Goal: Entertainment & Leisure: Consume media (video, audio)

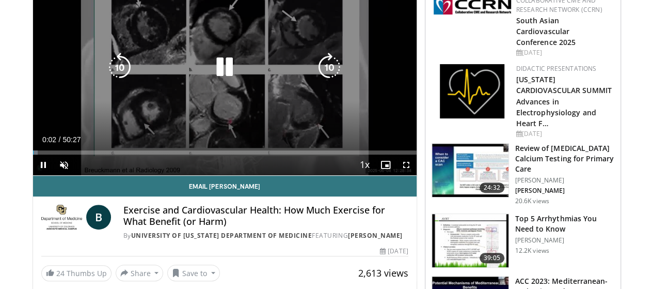
scroll to position [103, 0]
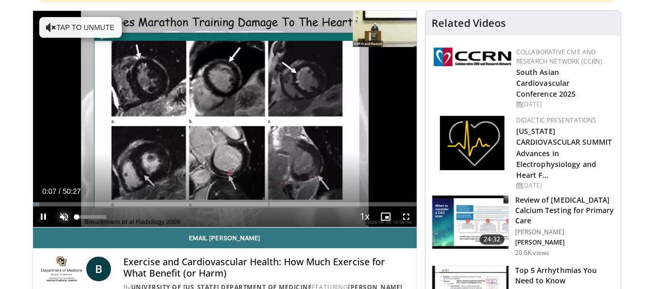
click at [54, 227] on span "Video Player" at bounding box center [64, 216] width 21 height 21
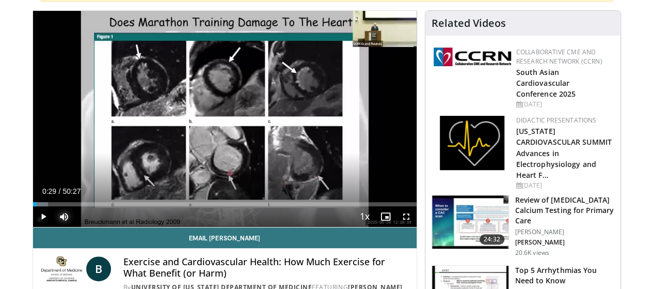
click at [33, 206] on div "Loaded : 3.96% 00:29 00:33" at bounding box center [225, 204] width 384 height 4
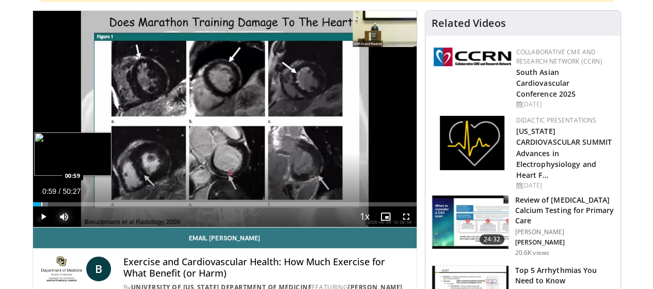
click at [41, 206] on div "Progress Bar" at bounding box center [41, 204] width 1 height 4
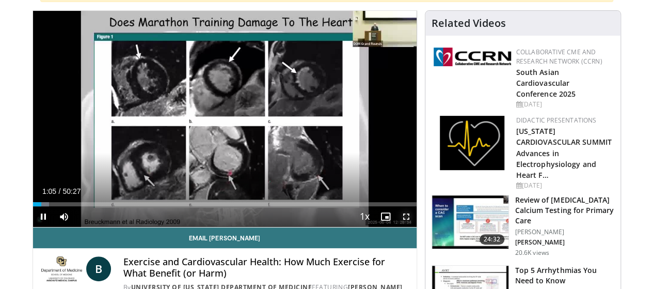
click at [416, 227] on span "Video Player" at bounding box center [406, 216] width 21 height 21
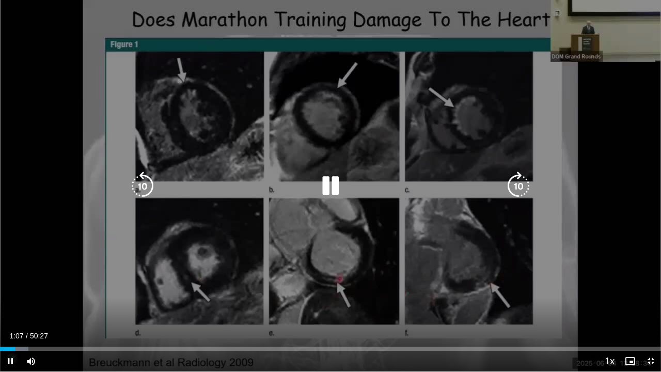
click at [594, 25] on div "10 seconds Tap to unmute" at bounding box center [330, 185] width 661 height 371
click at [594, 24] on div "10 seconds Tap to unmute" at bounding box center [330, 185] width 661 height 371
click at [634, 288] on div "10 seconds Tap to unmute" at bounding box center [330, 185] width 661 height 371
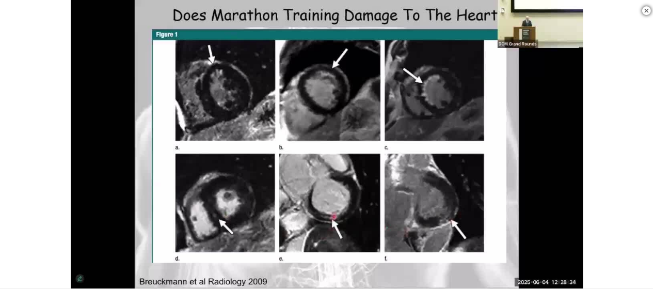
scroll to position [361, 0]
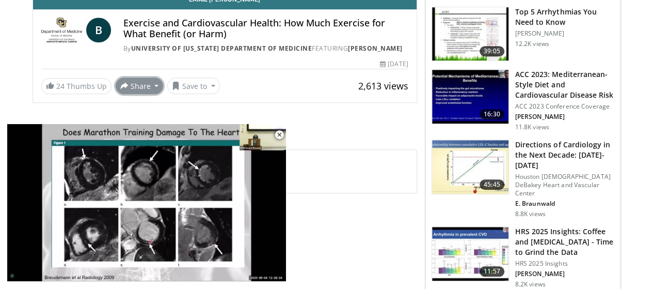
click at [116, 85] on button "Share" at bounding box center [140, 85] width 48 height 17
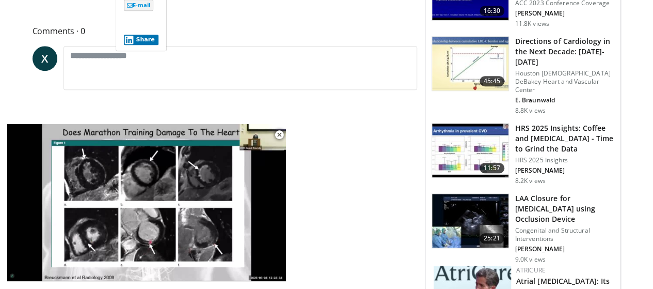
scroll to position [516, 0]
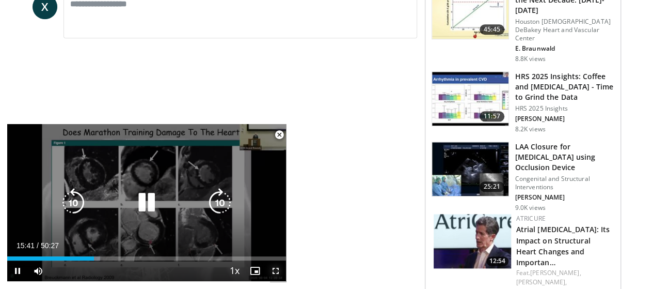
drag, startPoint x: 274, startPoint y: 265, endPoint x: 274, endPoint y: 327, distance: 62.0
click at [274, 265] on span "Video Player" at bounding box center [275, 270] width 21 height 21
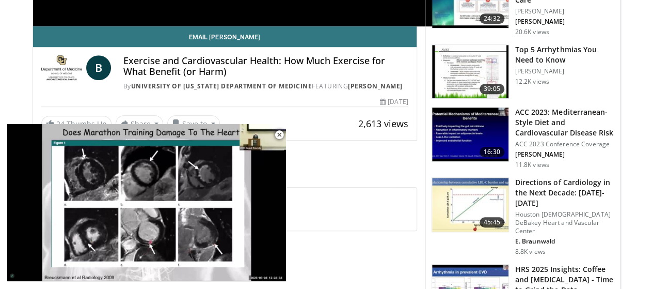
scroll to position [361, 0]
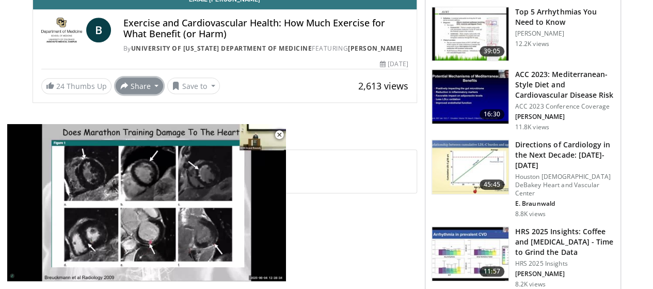
click at [122, 82] on button "Share" at bounding box center [140, 85] width 48 height 17
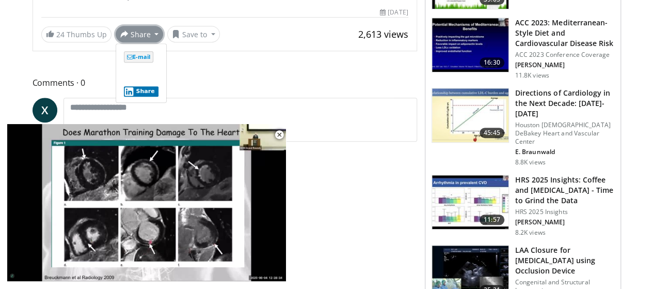
scroll to position [465, 0]
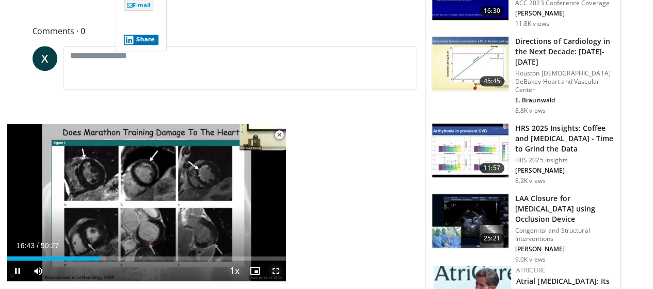
click at [272, 266] on span "Video Player" at bounding box center [275, 270] width 21 height 21
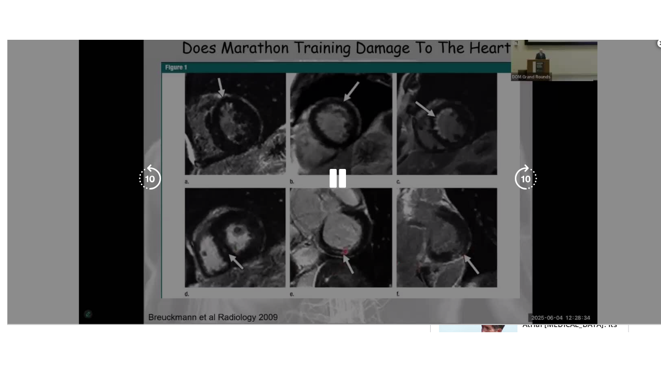
scroll to position [229, 0]
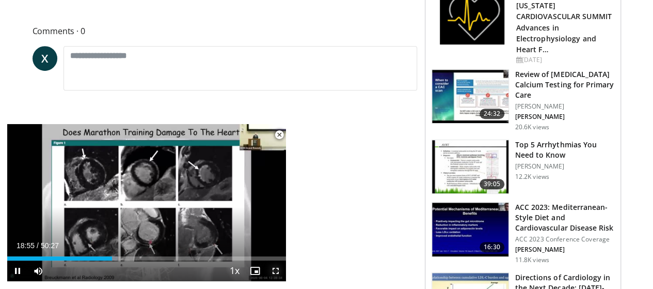
click at [277, 269] on span "Video Player" at bounding box center [275, 270] width 21 height 21
click at [274, 273] on span "Video Player" at bounding box center [275, 270] width 21 height 21
click at [278, 271] on span "Video Player" at bounding box center [275, 270] width 21 height 21
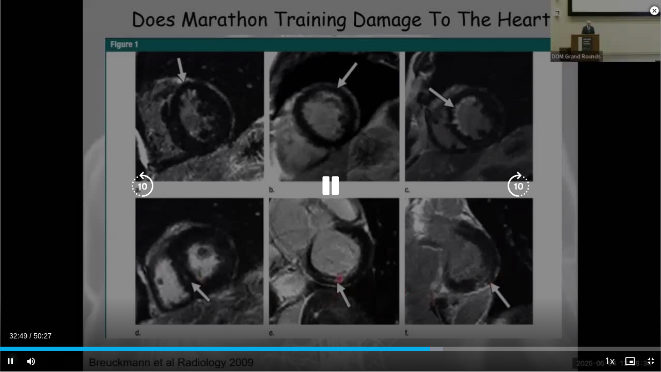
drag, startPoint x: 390, startPoint y: 367, endPoint x: 611, endPoint y: 282, distance: 236.9
click at [611, 282] on div "10 seconds Tap to unmute" at bounding box center [330, 185] width 661 height 371
click at [610, 283] on div "10 seconds Tap to unmute" at bounding box center [330, 185] width 661 height 371
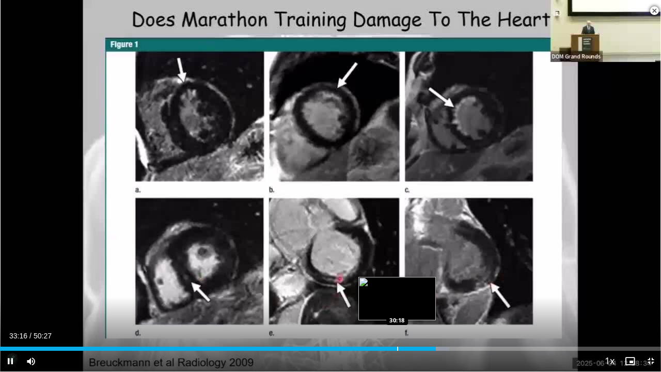
click at [397, 288] on div "Loaded : 67.95% 33:16 30:18" at bounding box center [330, 346] width 661 height 10
click at [402, 288] on div "Progress Bar" at bounding box center [402, 348] width 1 height 4
click at [407, 288] on div "Progress Bar" at bounding box center [407, 348] width 1 height 4
click at [414, 288] on div "Loaded : 63.00% 31:06 31:41" at bounding box center [330, 348] width 661 height 4
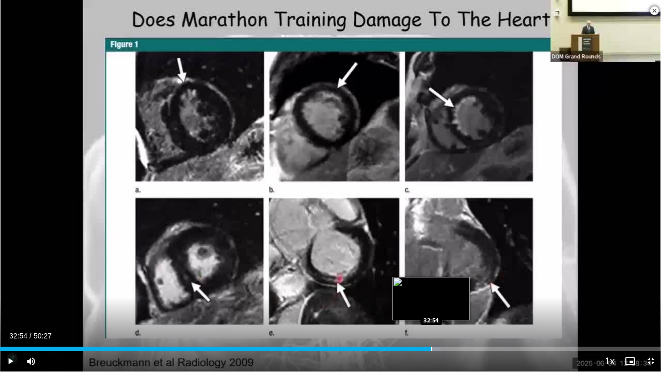
click at [431, 288] on div "Loaded : 66.63% 32:54 32:54" at bounding box center [330, 346] width 661 height 10
click at [443, 288] on div "Loaded : 67.29% 32:55 33:51" at bounding box center [330, 346] width 661 height 10
click at [445, 288] on div "34:00" at bounding box center [223, 348] width 446 height 4
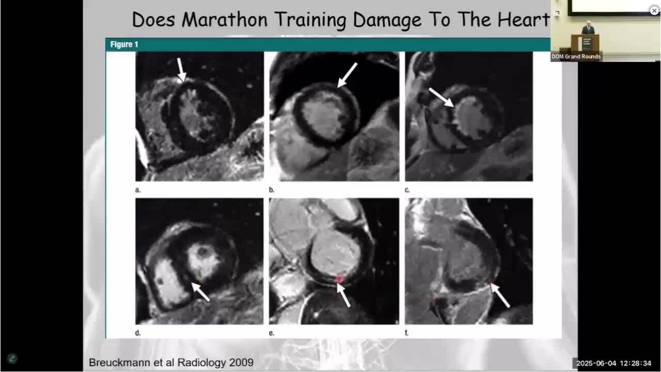
click at [445, 288] on video-js "**********" at bounding box center [330, 186] width 661 height 372
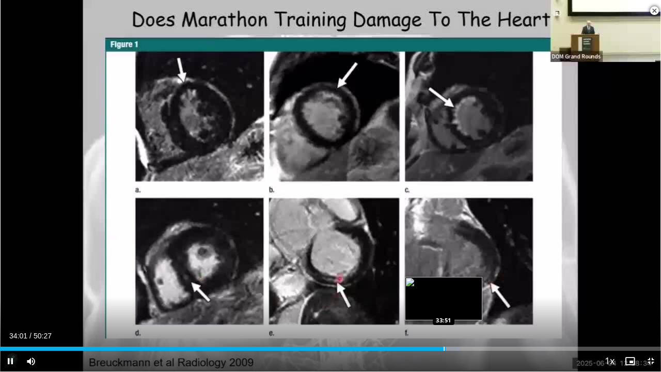
click at [444, 288] on div "Progress Bar" at bounding box center [444, 348] width 1 height 4
click at [441, 288] on div "Progress Bar" at bounding box center [441, 348] width 1 height 4
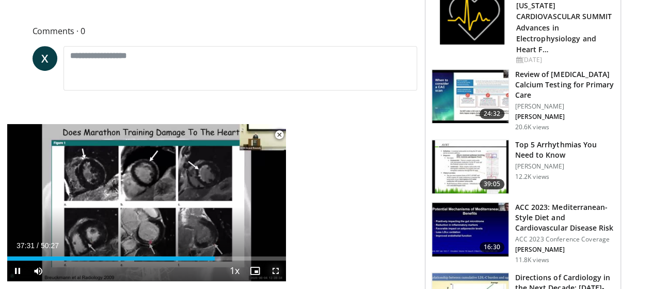
click at [273, 269] on span "Video Player" at bounding box center [275, 270] width 21 height 21
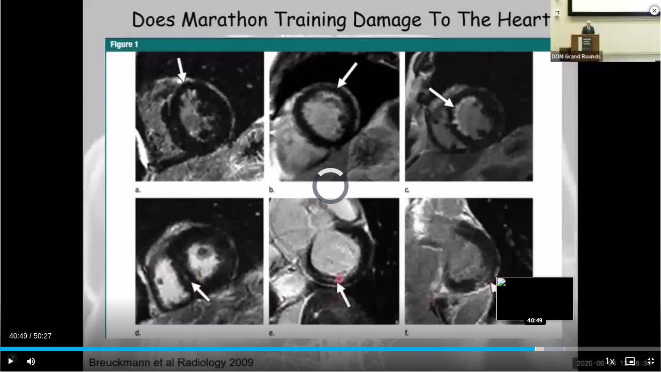
click at [535, 288] on div "Loaded : 85.43% 42:05 40:49" at bounding box center [330, 348] width 661 height 4
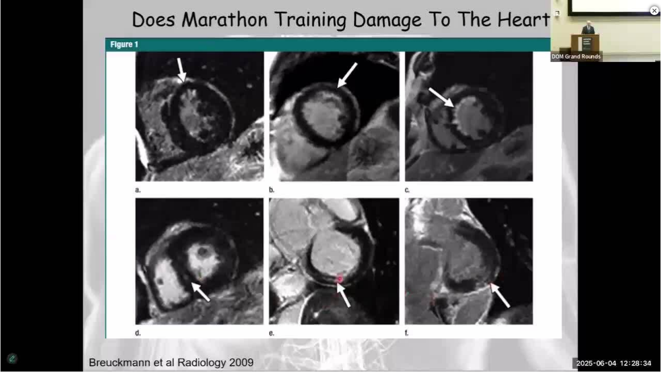
click at [526, 288] on video-js "**********" at bounding box center [330, 186] width 661 height 372
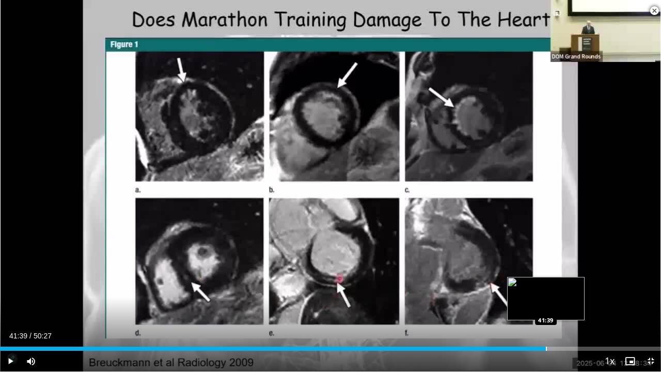
click at [546, 288] on div "Progress Bar" at bounding box center [546, 348] width 1 height 4
click at [550, 288] on div "Progress Bar" at bounding box center [550, 348] width 1 height 4
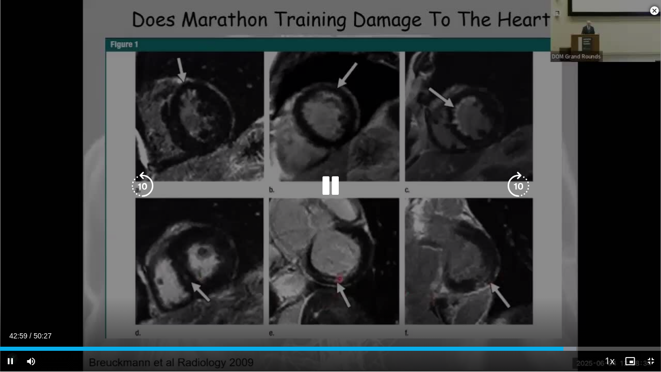
drag, startPoint x: 560, startPoint y: 347, endPoint x: 627, endPoint y: 303, distance: 80.0
click at [627, 288] on div "10 seconds Tap to unmute" at bounding box center [330, 185] width 661 height 371
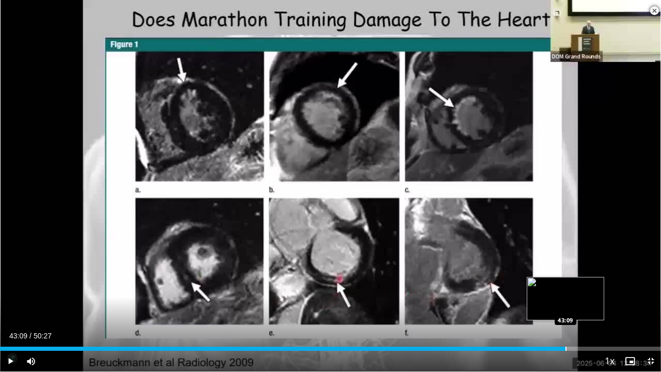
click at [565, 288] on div "Progress Bar" at bounding box center [565, 348] width 1 height 4
click at [568, 288] on div "Progress Bar" at bounding box center [568, 348] width 1 height 4
click at [571, 288] on div "Progress Bar" at bounding box center [571, 348] width 1 height 4
click at [575, 288] on div "Progress Bar" at bounding box center [575, 348] width 1 height 4
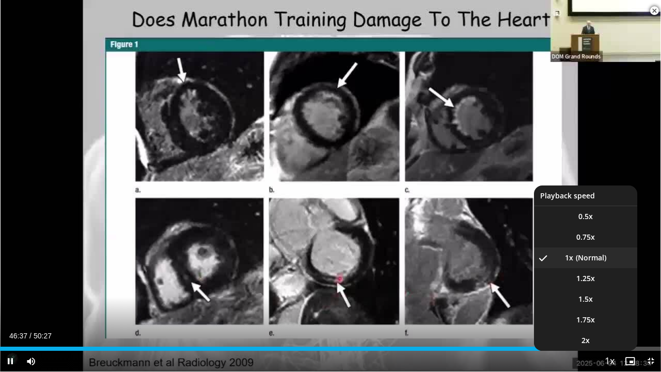
click at [617, 288] on button "Playback Rate" at bounding box center [609, 361] width 21 height 21
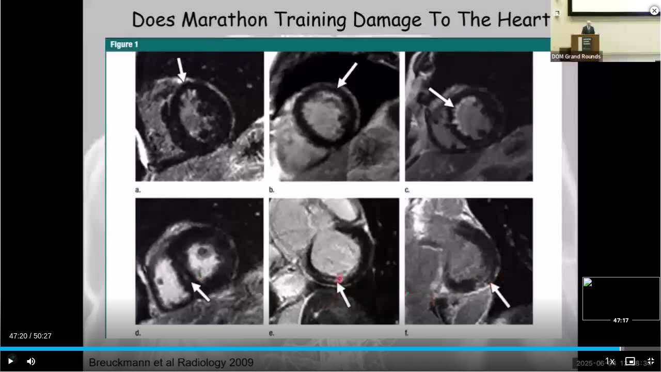
click at [620, 288] on div "Progress Bar" at bounding box center [620, 348] width 1 height 4
click at [629, 288] on div "Progress Bar" at bounding box center [629, 348] width 1 height 4
click at [625, 288] on div "Progress Bar" at bounding box center [625, 348] width 1 height 4
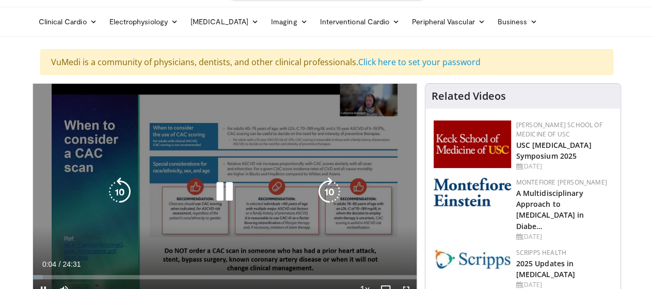
scroll to position [52, 0]
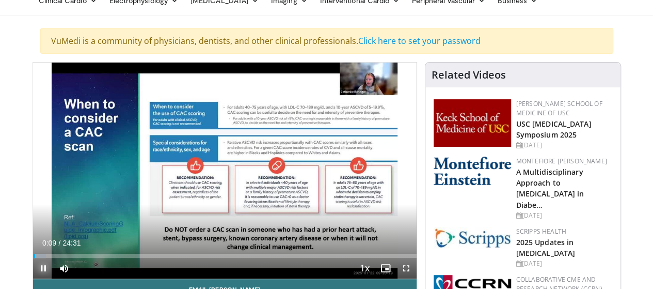
click at [33, 278] on span "Video Player" at bounding box center [43, 268] width 21 height 21
